Goal: Task Accomplishment & Management: Manage account settings

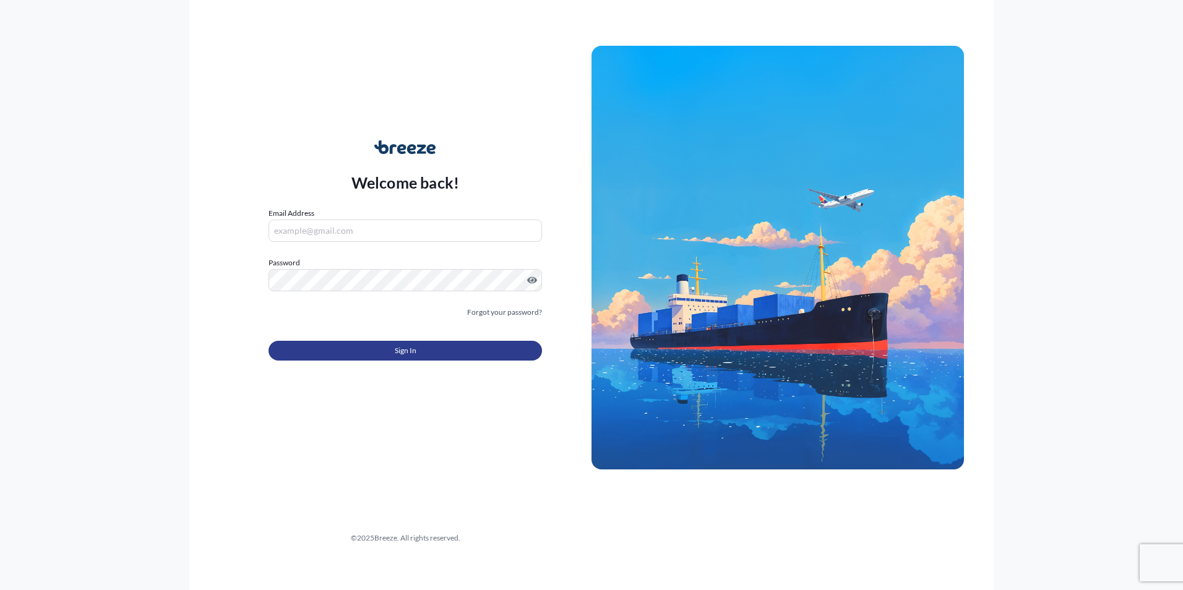
type input "[PERSON_NAME][EMAIL_ADDRESS][DOMAIN_NAME]"
click at [498, 357] on button "Sign In" at bounding box center [406, 351] width 274 height 20
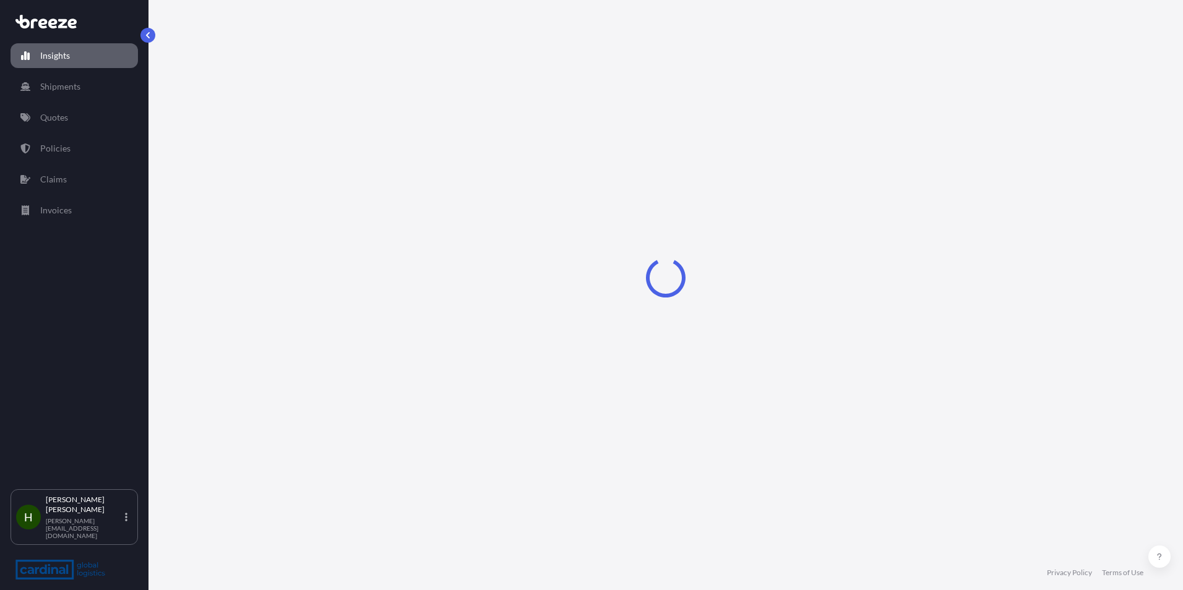
select select "2025"
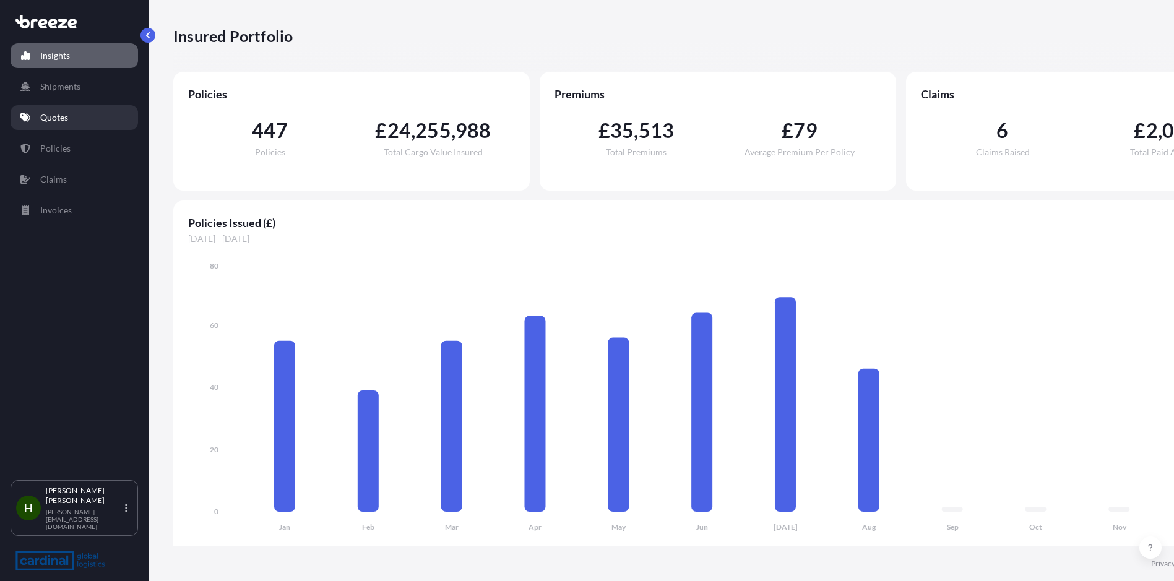
click at [74, 111] on link "Quotes" at bounding box center [74, 117] width 127 height 25
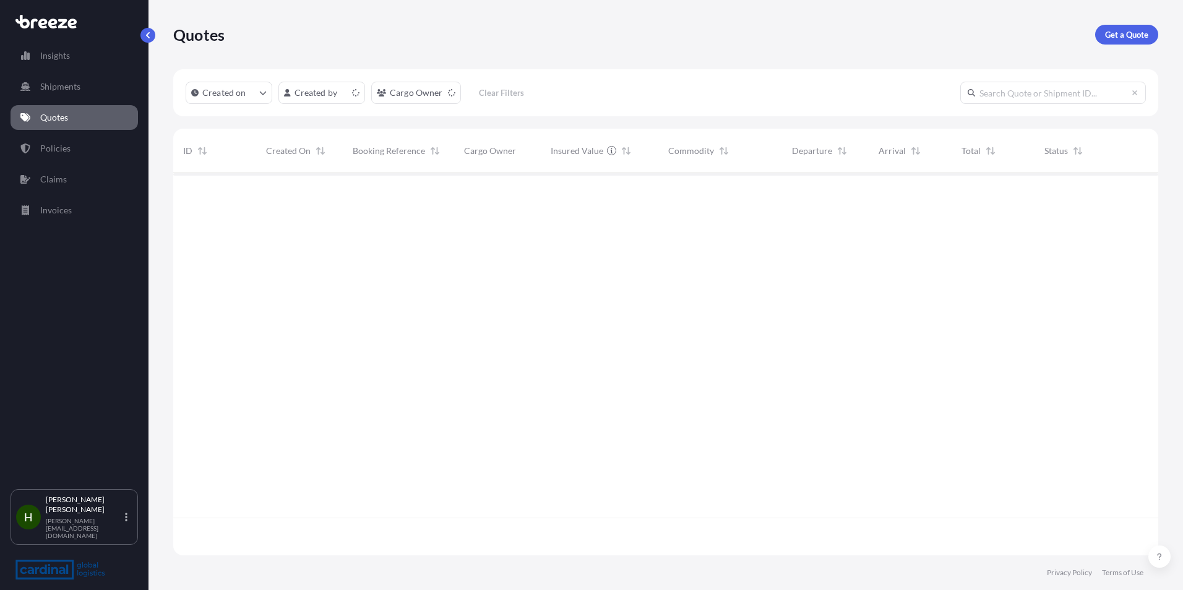
scroll to position [380, 976]
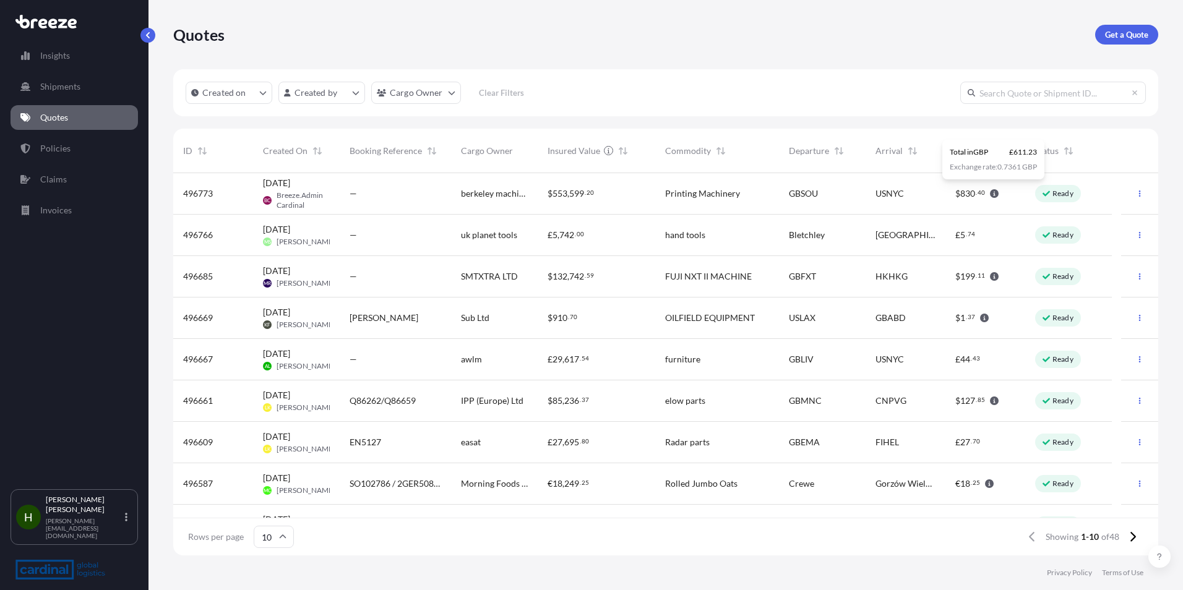
click at [920, 194] on div "USNYC" at bounding box center [906, 193] width 60 height 12
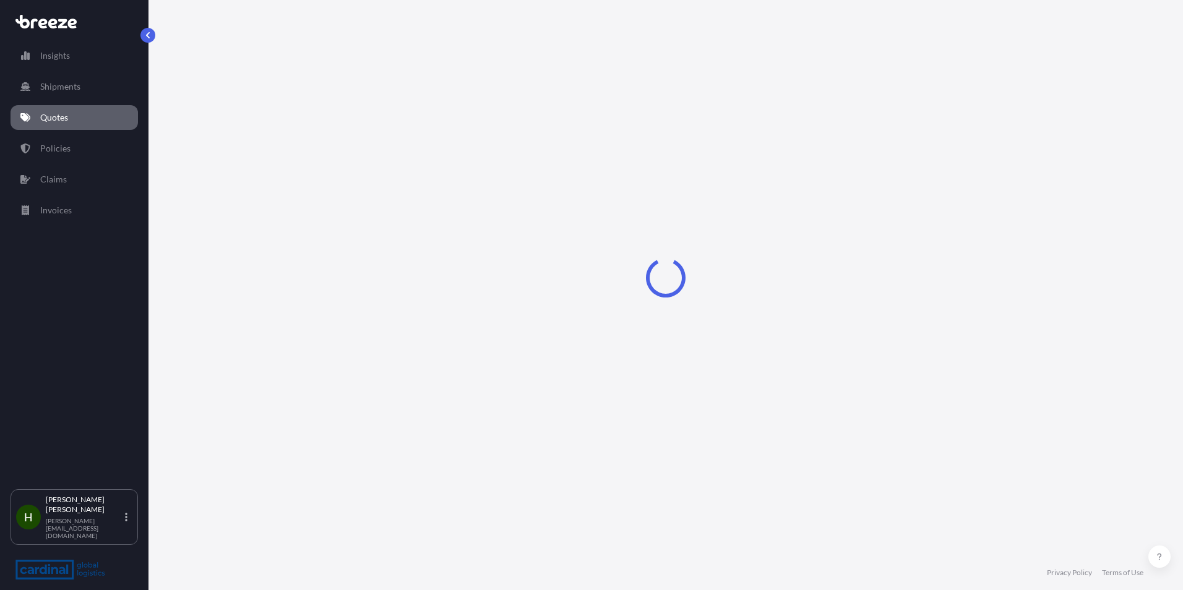
select select "Road"
select select "Sea"
select select "Road"
select select "1"
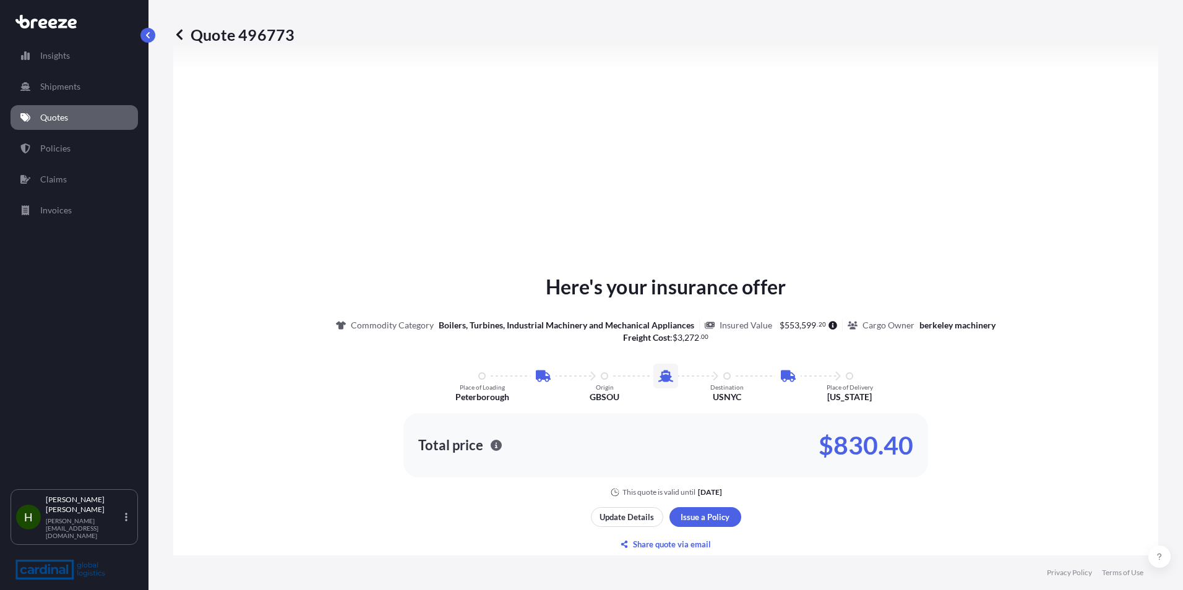
scroll to position [557, 0]
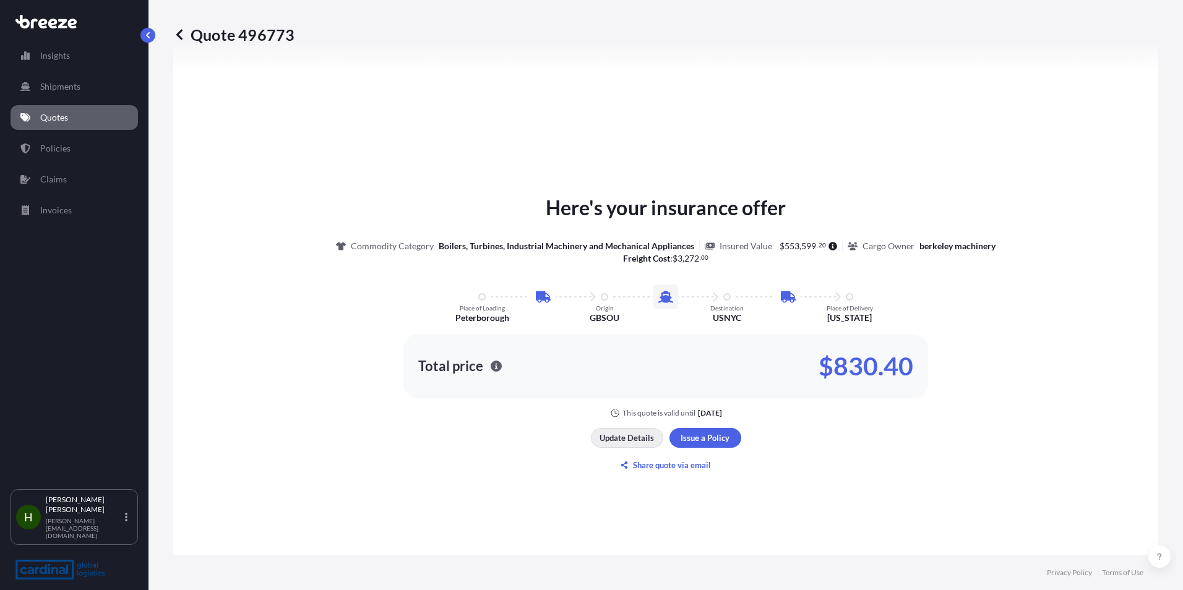
click at [650, 434] on button "Update Details" at bounding box center [627, 438] width 72 height 20
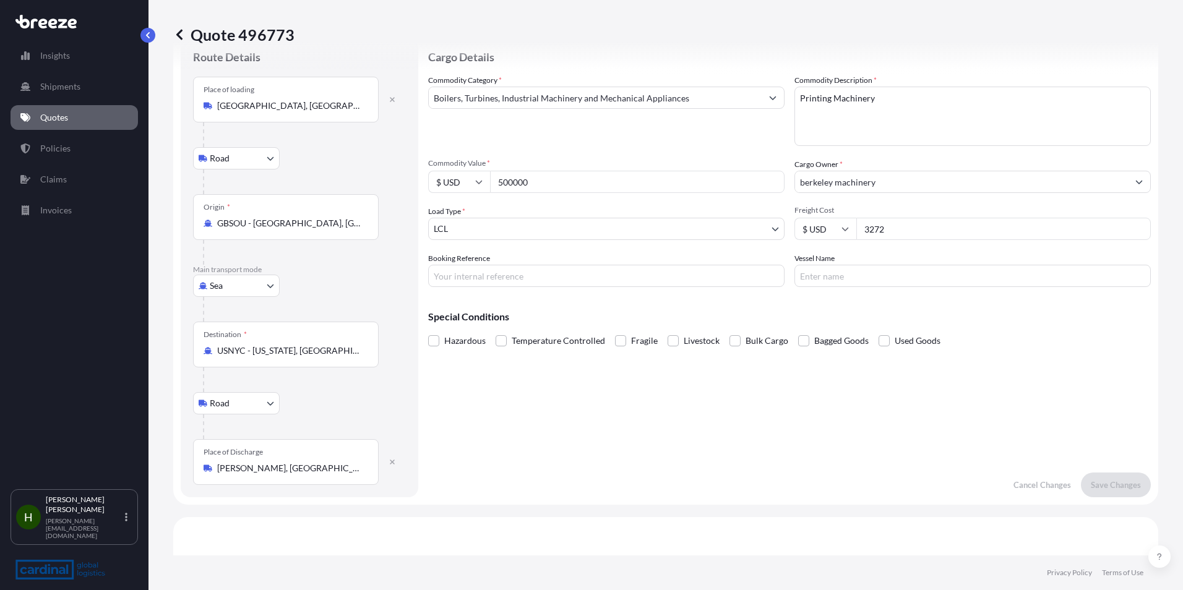
scroll to position [20, 0]
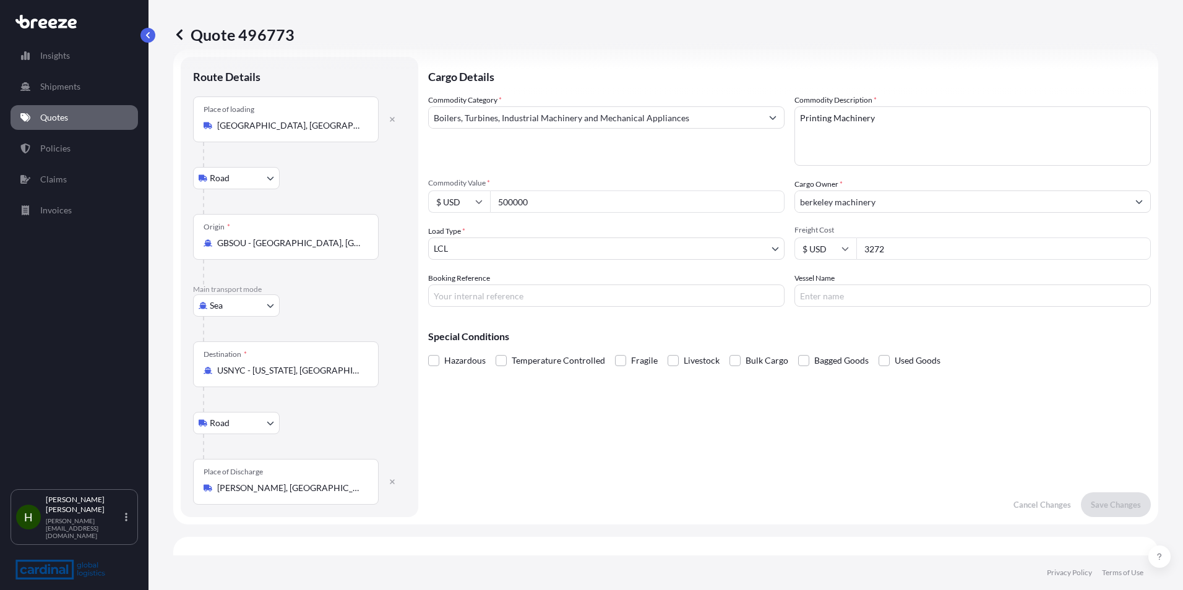
click at [351, 380] on div "Destination * USNYC - [US_STATE], [GEOGRAPHIC_DATA]" at bounding box center [286, 365] width 186 height 46
click at [351, 377] on input "USNYC - [US_STATE], [GEOGRAPHIC_DATA]" at bounding box center [290, 370] width 146 height 12
drag, startPoint x: 354, startPoint y: 374, endPoint x: 148, endPoint y: 373, distance: 206.1
click at [148, 373] on div "Insights Shipments Quotes Policies Claims Invoices H [PERSON_NAME] [EMAIL_ADDRE…" at bounding box center [591, 295] width 1183 height 590
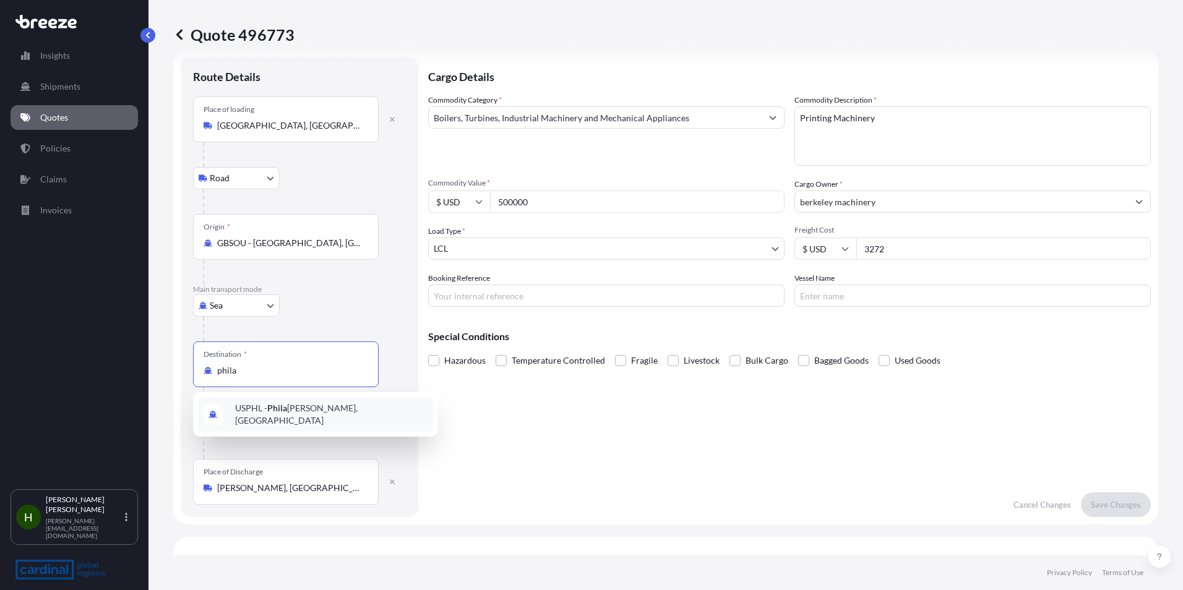
click at [267, 411] on span "USPHL - Phila [PERSON_NAME], [GEOGRAPHIC_DATA]" at bounding box center [331, 414] width 193 height 25
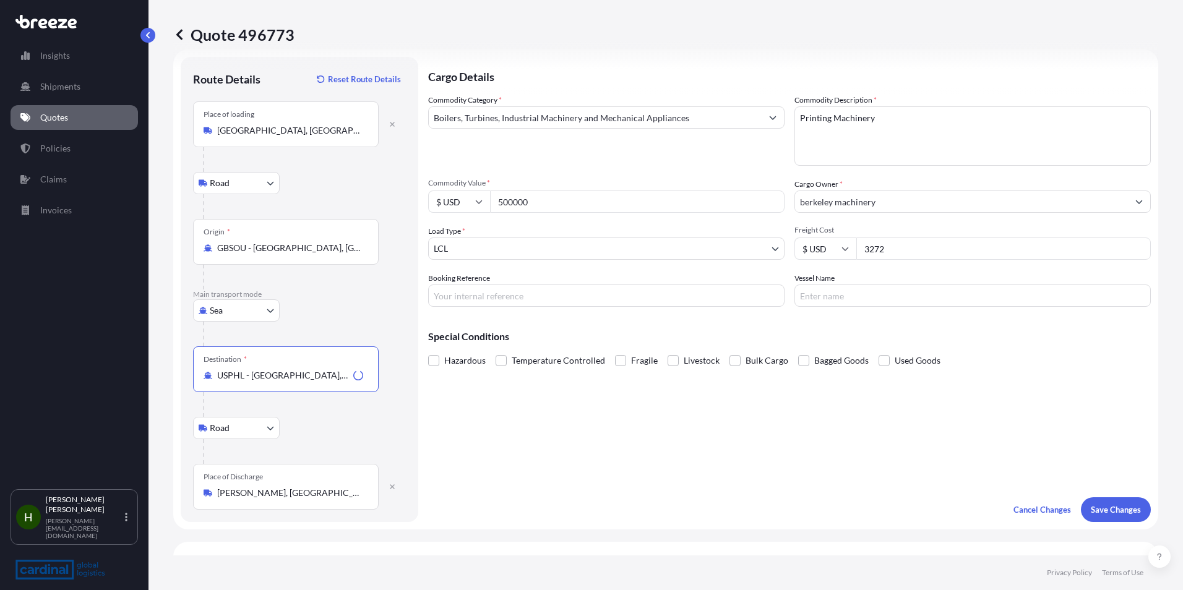
type input "USPHL - [GEOGRAPHIC_DATA], [GEOGRAPHIC_DATA]"
click at [312, 251] on input "GBSOU - [GEOGRAPHIC_DATA], [GEOGRAPHIC_DATA]" at bounding box center [290, 248] width 146 height 12
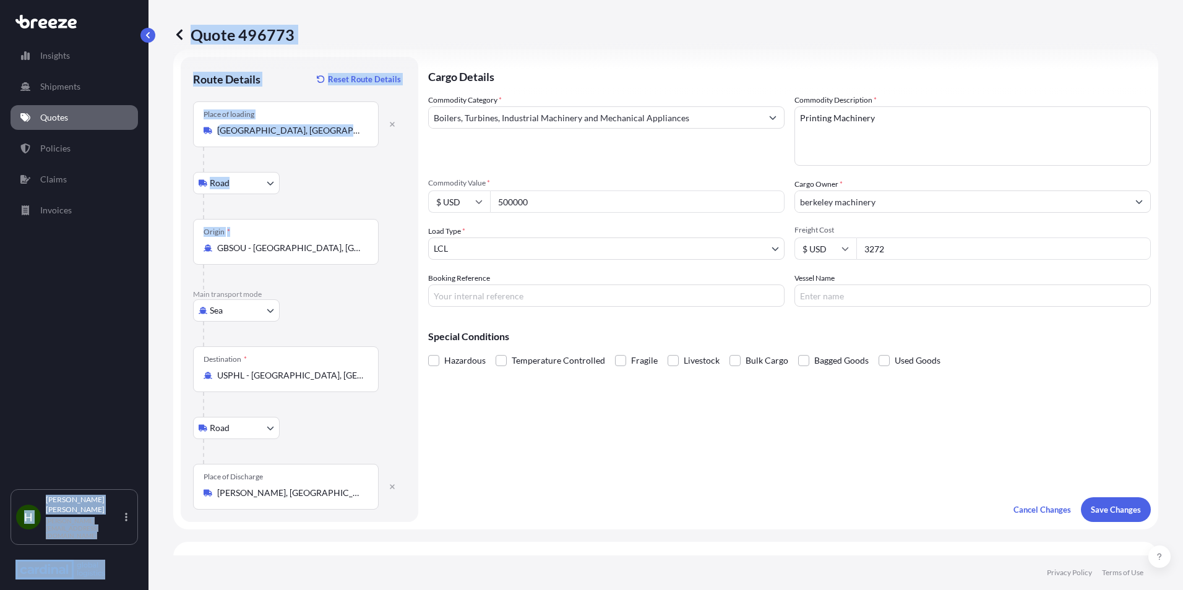
drag, startPoint x: 367, startPoint y: 246, endPoint x: 94, endPoint y: 248, distance: 272.9
click at [94, 248] on div "Insights Shipments Quotes Policies Claims Invoices H [PERSON_NAME] [EMAIL_ADDRE…" at bounding box center [591, 295] width 1183 height 590
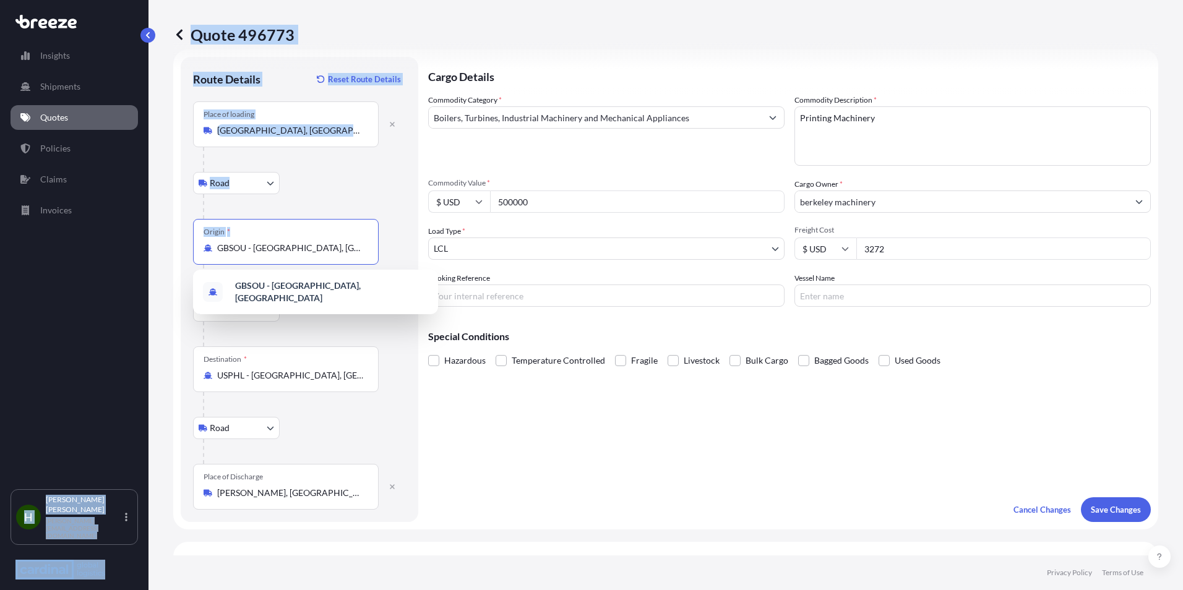
drag, startPoint x: 94, startPoint y: 248, endPoint x: 281, endPoint y: 251, distance: 186.9
click at [281, 251] on input "GBSOU - [GEOGRAPHIC_DATA], [GEOGRAPHIC_DATA]" at bounding box center [290, 248] width 146 height 12
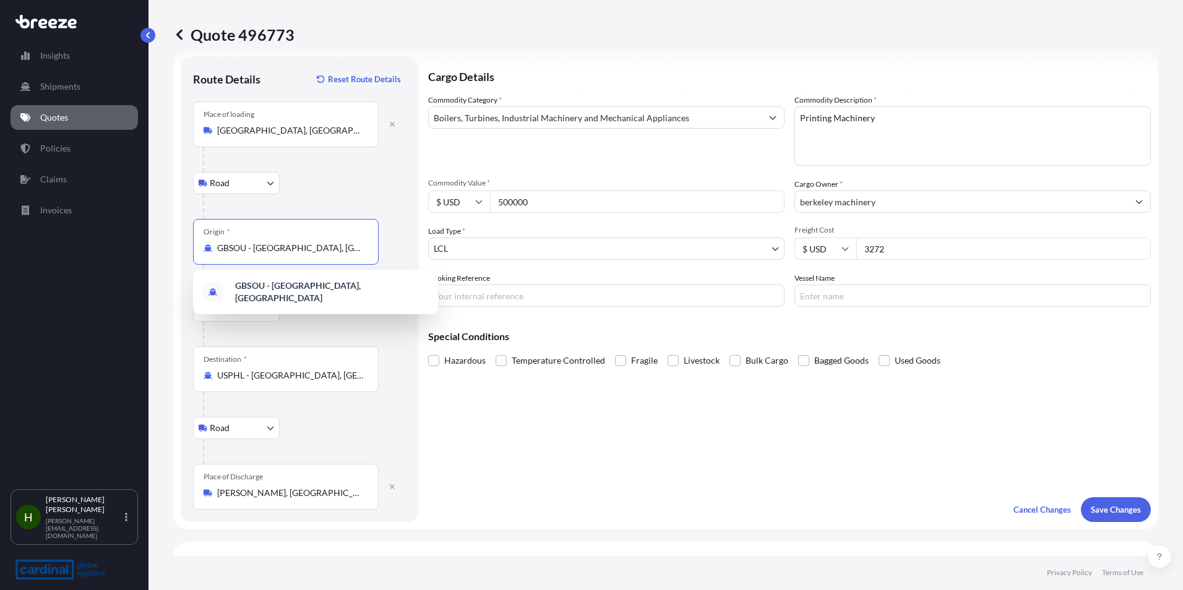
drag, startPoint x: 234, startPoint y: 248, endPoint x: 391, endPoint y: 254, distance: 157.3
click at [325, 236] on div "Origin * [GEOGRAPHIC_DATA] - [GEOGRAPHIC_DATA], [GEOGRAPHIC_DATA]" at bounding box center [286, 242] width 186 height 46
click at [393, 255] on div "Origin * [GEOGRAPHIC_DATA] - [GEOGRAPHIC_DATA], [GEOGRAPHIC_DATA]" at bounding box center [299, 254] width 213 height 71
click at [363, 248] on input "GBSOU - [GEOGRAPHIC_DATA], [GEOGRAPHIC_DATA]" at bounding box center [290, 248] width 146 height 12
drag, startPoint x: 364, startPoint y: 248, endPoint x: 248, endPoint y: 245, distance: 117.0
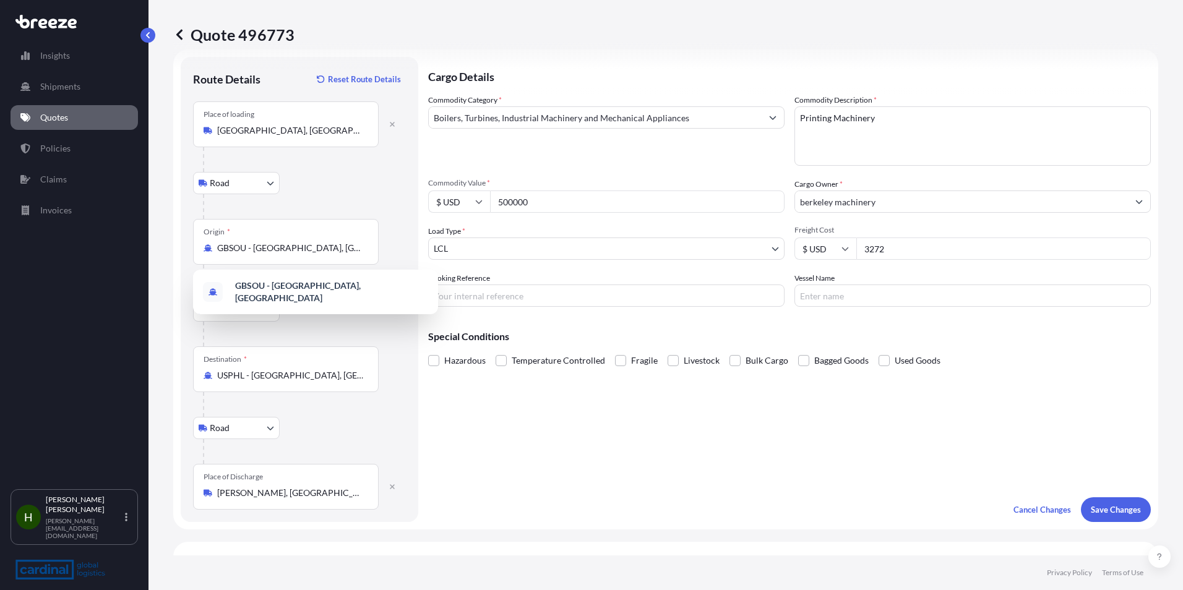
click at [248, 245] on div "GBSOU - [GEOGRAPHIC_DATA], [GEOGRAPHIC_DATA]" at bounding box center [286, 248] width 165 height 12
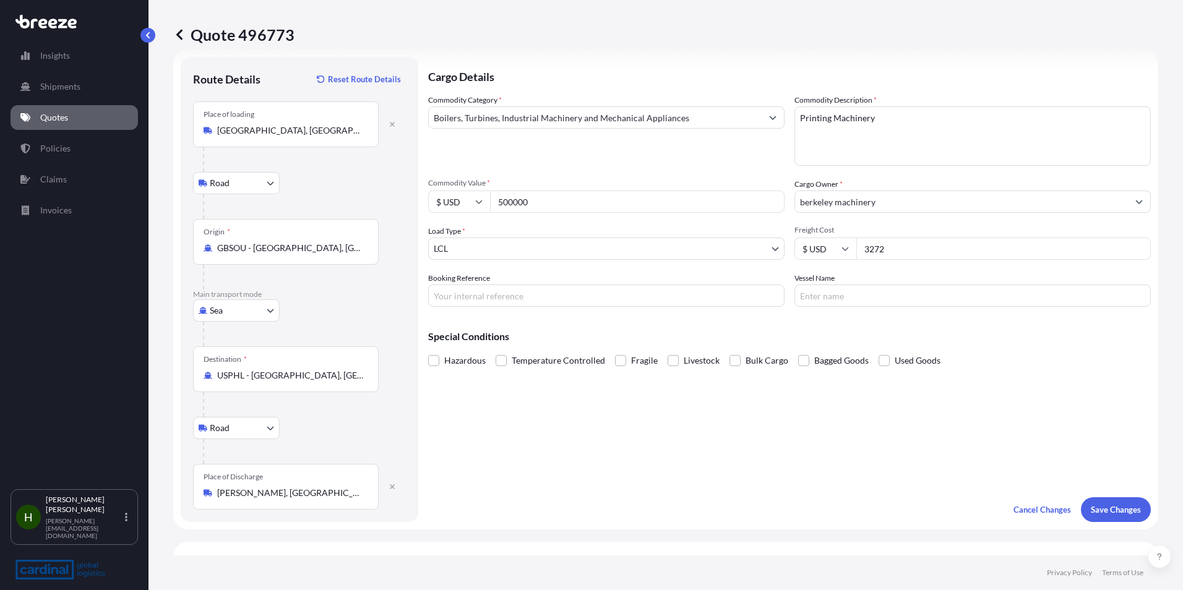
drag, startPoint x: 366, startPoint y: 249, endPoint x: 227, endPoint y: 251, distance: 139.2
click at [227, 251] on div "GBSOU - [GEOGRAPHIC_DATA], [GEOGRAPHIC_DATA]" at bounding box center [286, 248] width 165 height 12
click at [227, 251] on input "GBSOU - [GEOGRAPHIC_DATA], [GEOGRAPHIC_DATA]" at bounding box center [290, 248] width 146 height 12
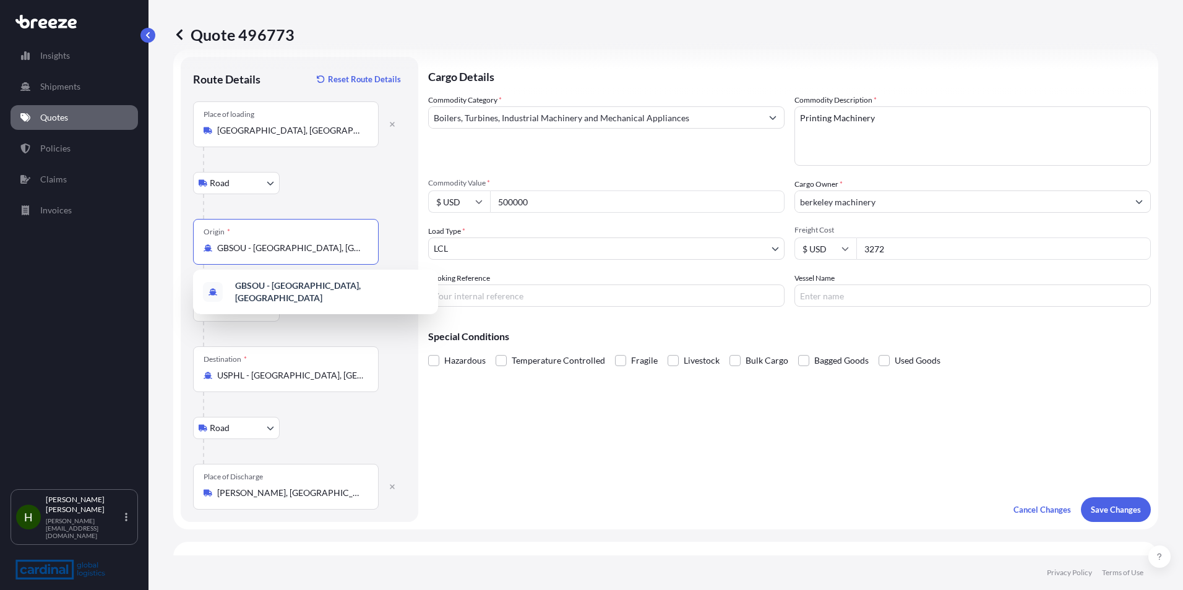
scroll to position [0, 7]
drag, startPoint x: 217, startPoint y: 251, endPoint x: 386, endPoint y: 250, distance: 168.3
click at [386, 250] on div "Origin * [GEOGRAPHIC_DATA] - [GEOGRAPHIC_DATA], [GEOGRAPHIC_DATA]" at bounding box center [299, 254] width 213 height 71
type input "G"
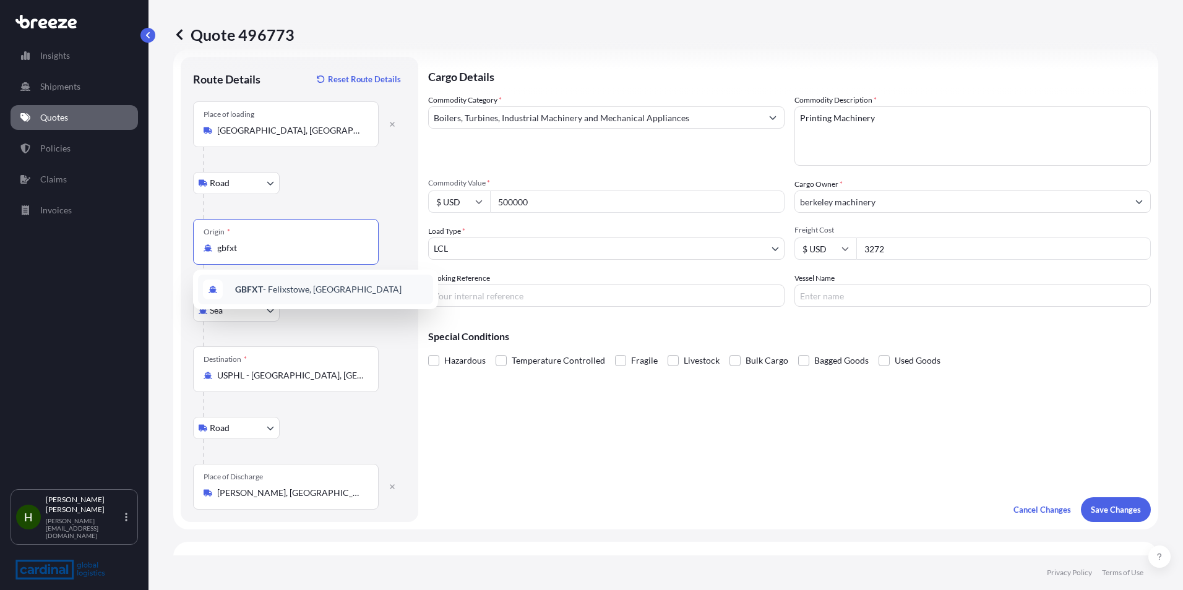
click at [350, 285] on span "GBFXT - Felixstowe, [GEOGRAPHIC_DATA]" at bounding box center [318, 289] width 166 height 12
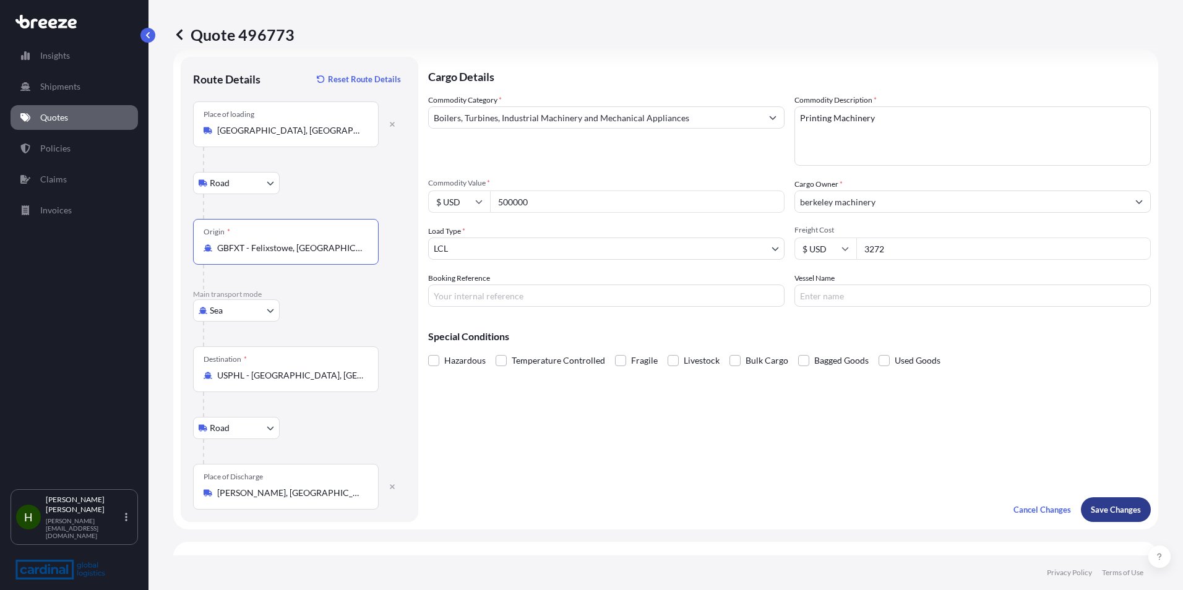
type input "GBFXT - Felixstowe, [GEOGRAPHIC_DATA]"
click at [1109, 510] on p "Save Changes" at bounding box center [1116, 510] width 50 height 12
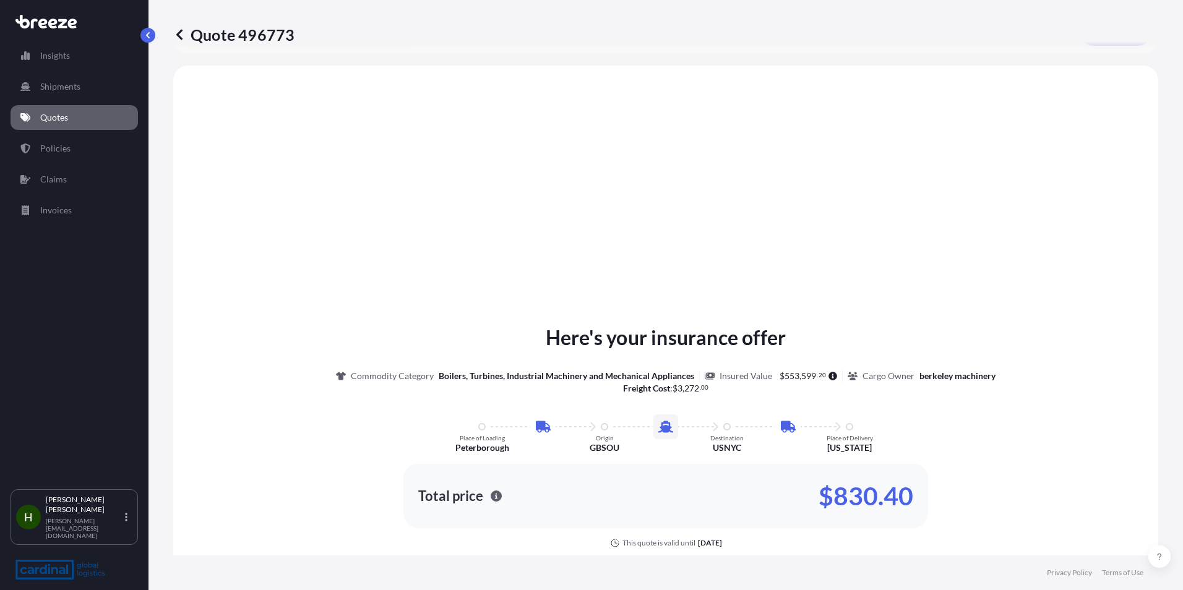
scroll to position [500, 0]
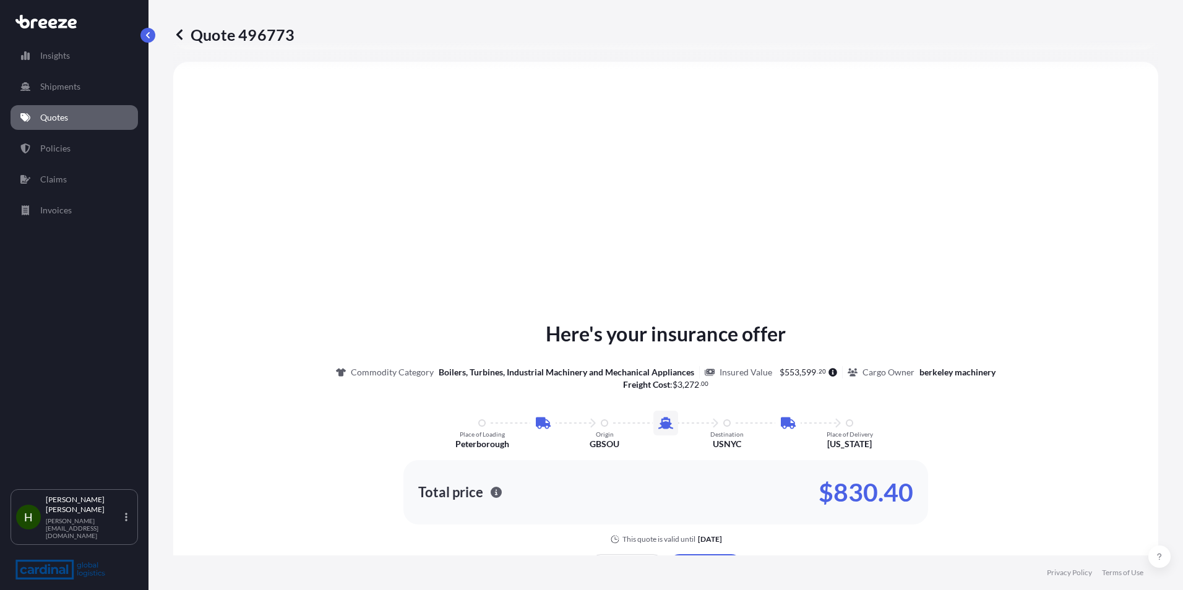
select select "Road"
select select "Sea"
select select "Road"
select select "1"
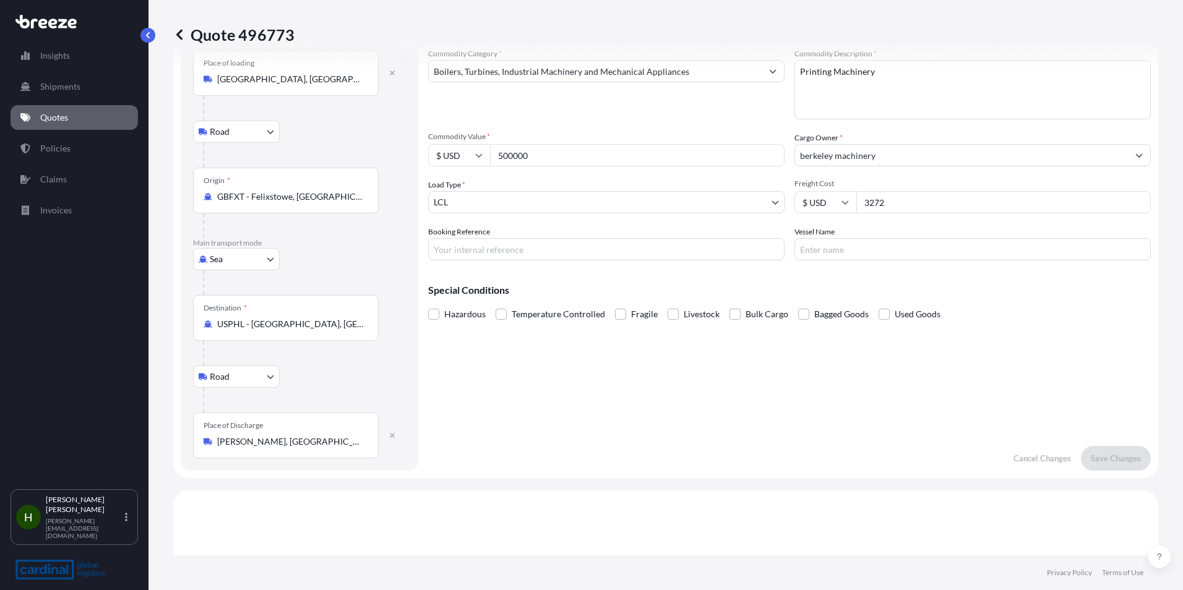
scroll to position [0, 0]
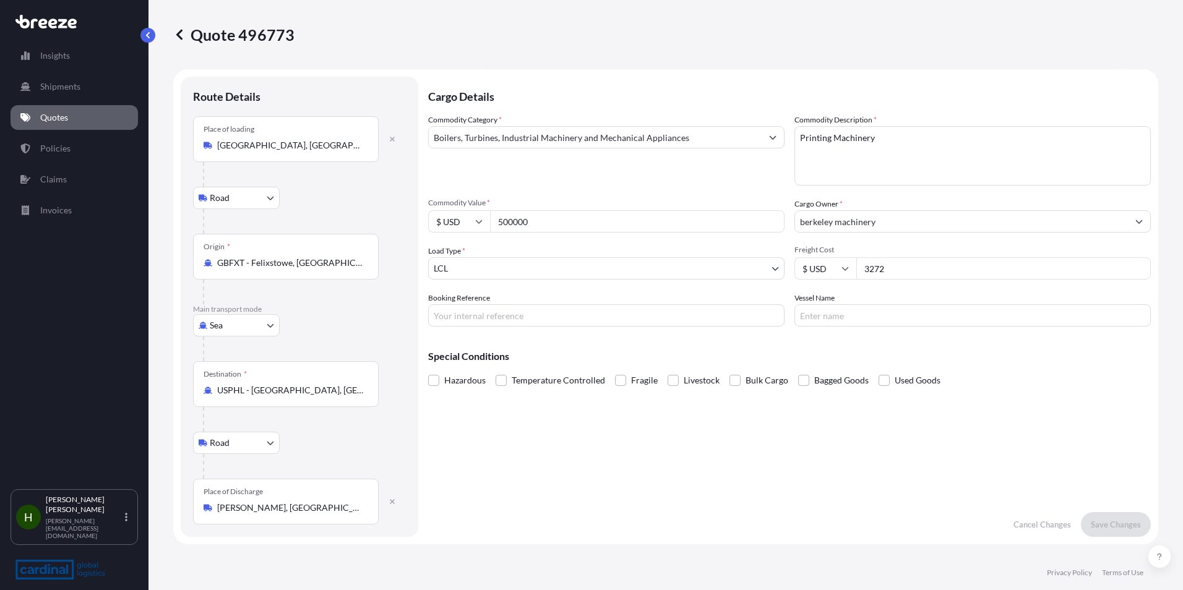
click at [1053, 77] on p "Cargo Details" at bounding box center [789, 95] width 723 height 37
